Goal: Task Accomplishment & Management: Use online tool/utility

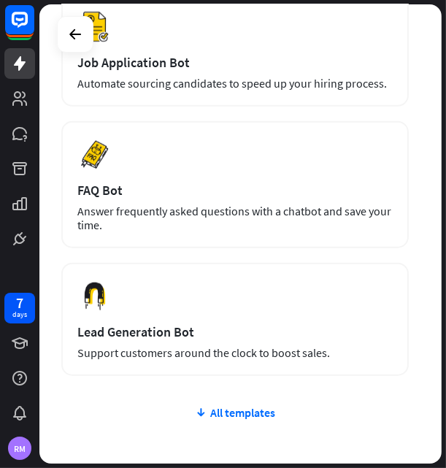
scroll to position [815, 0]
click at [189, 217] on div "Answer frequently asked questions with a chatbot and save your time." at bounding box center [234, 218] width 315 height 28
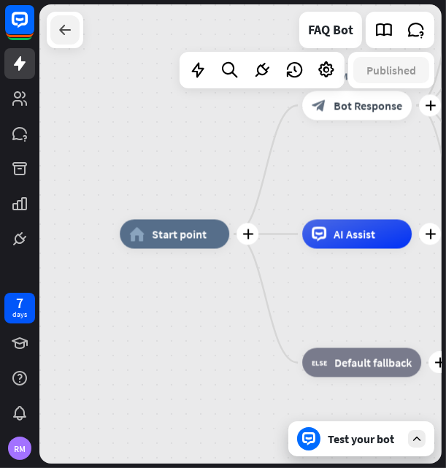
click at [56, 28] on icon at bounding box center [65, 30] width 18 height 18
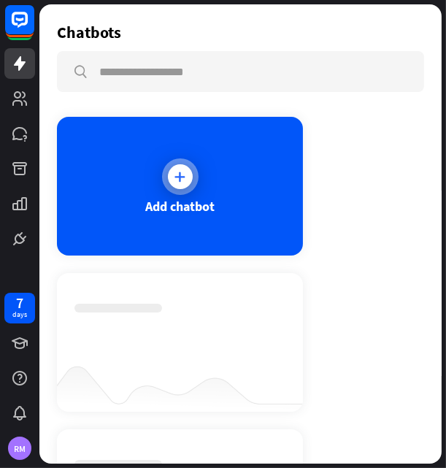
click at [192, 177] on div at bounding box center [180, 176] width 36 height 36
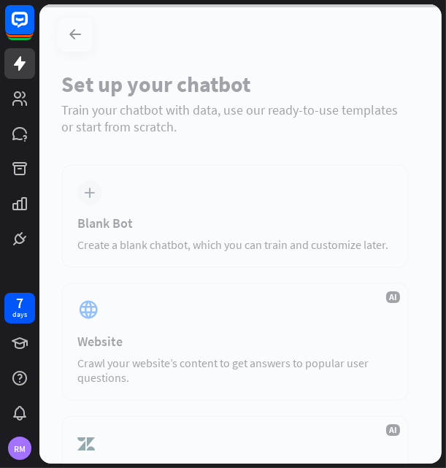
click at [178, 201] on div at bounding box center [240, 233] width 402 height 459
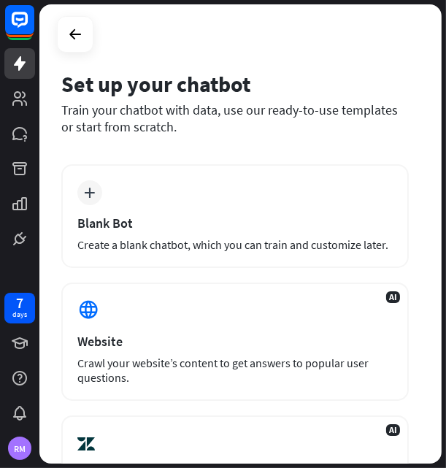
click at [178, 201] on div "plus Blank Bot Create a blank chatbot, which you can train and customize later." at bounding box center [234, 216] width 347 height 104
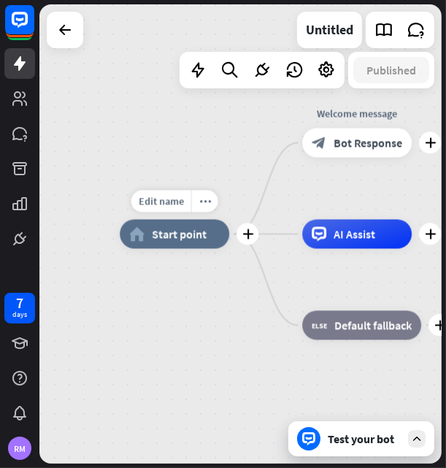
click at [178, 201] on span "Edit name" at bounding box center [161, 201] width 45 height 13
click at [341, 442] on div "Test your bot" at bounding box center [364, 438] width 73 height 15
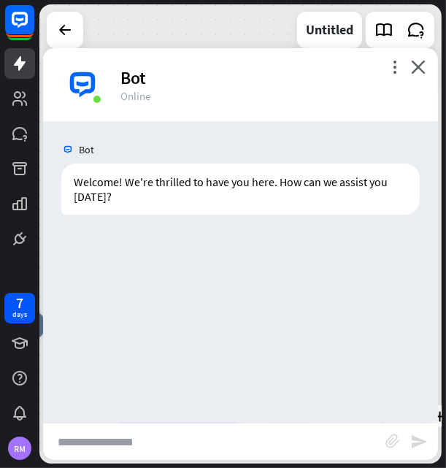
click at [90, 442] on input "text" at bounding box center [214, 441] width 342 height 36
type input "**********"
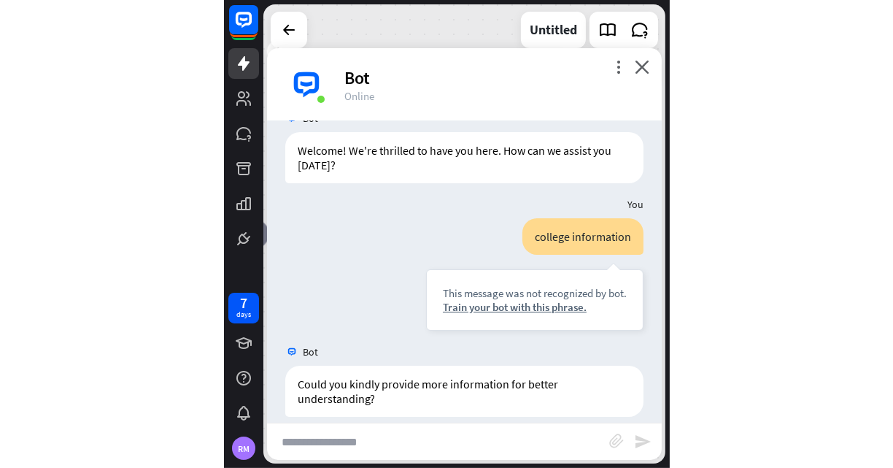
scroll to position [46, 0]
